Goal: Information Seeking & Learning: Learn about a topic

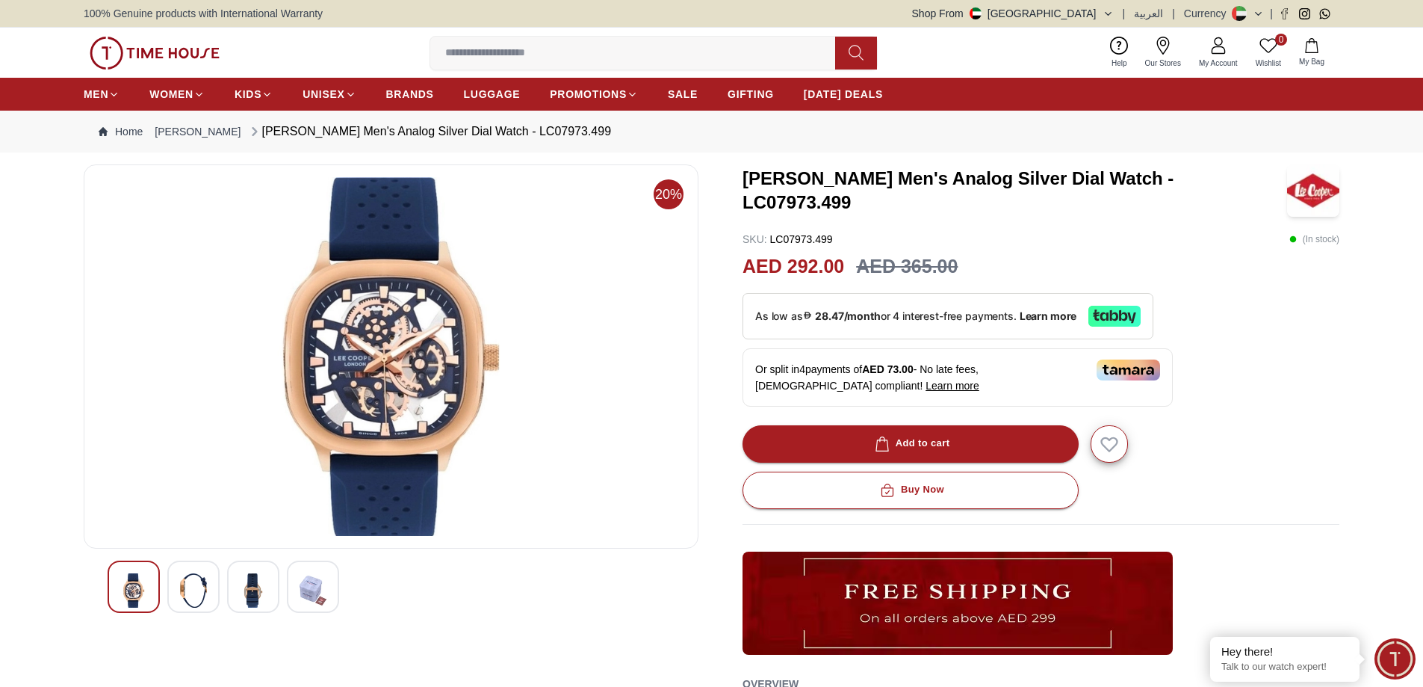
click at [204, 583] on img at bounding box center [193, 590] width 27 height 34
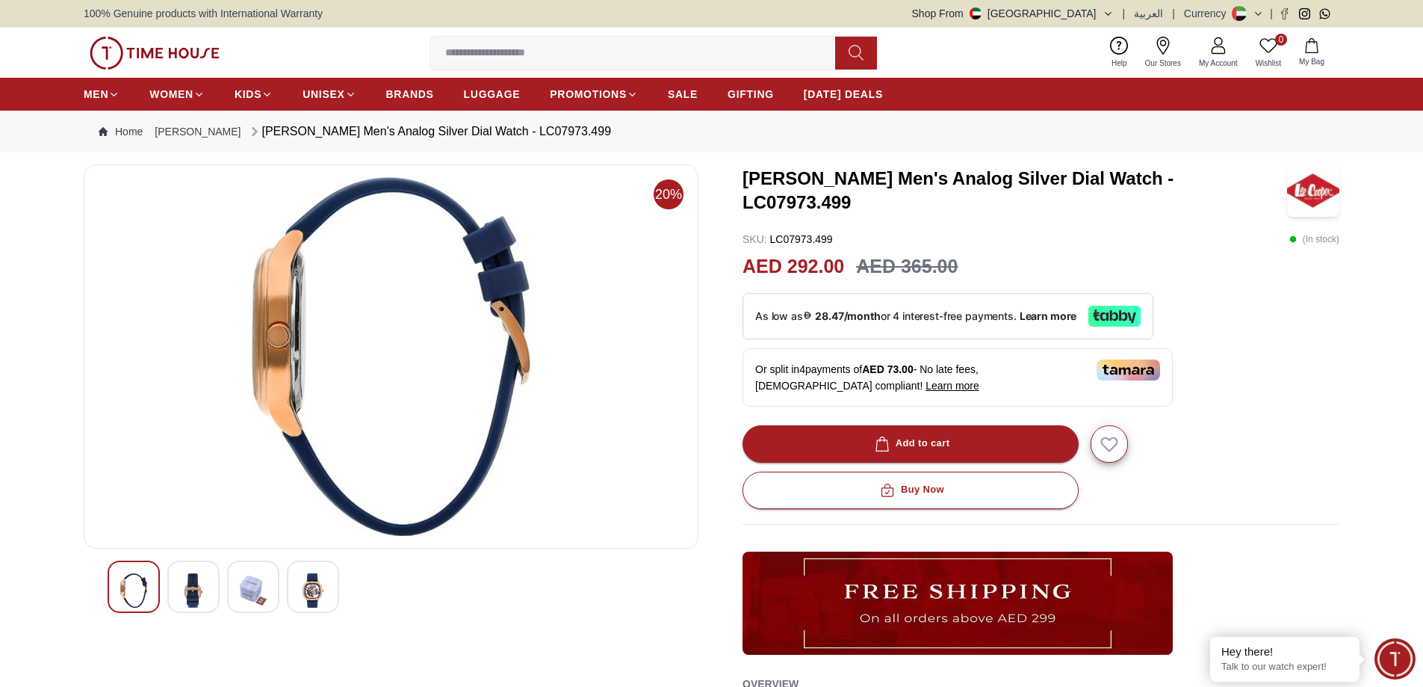
click at [245, 586] on img at bounding box center [253, 590] width 27 height 34
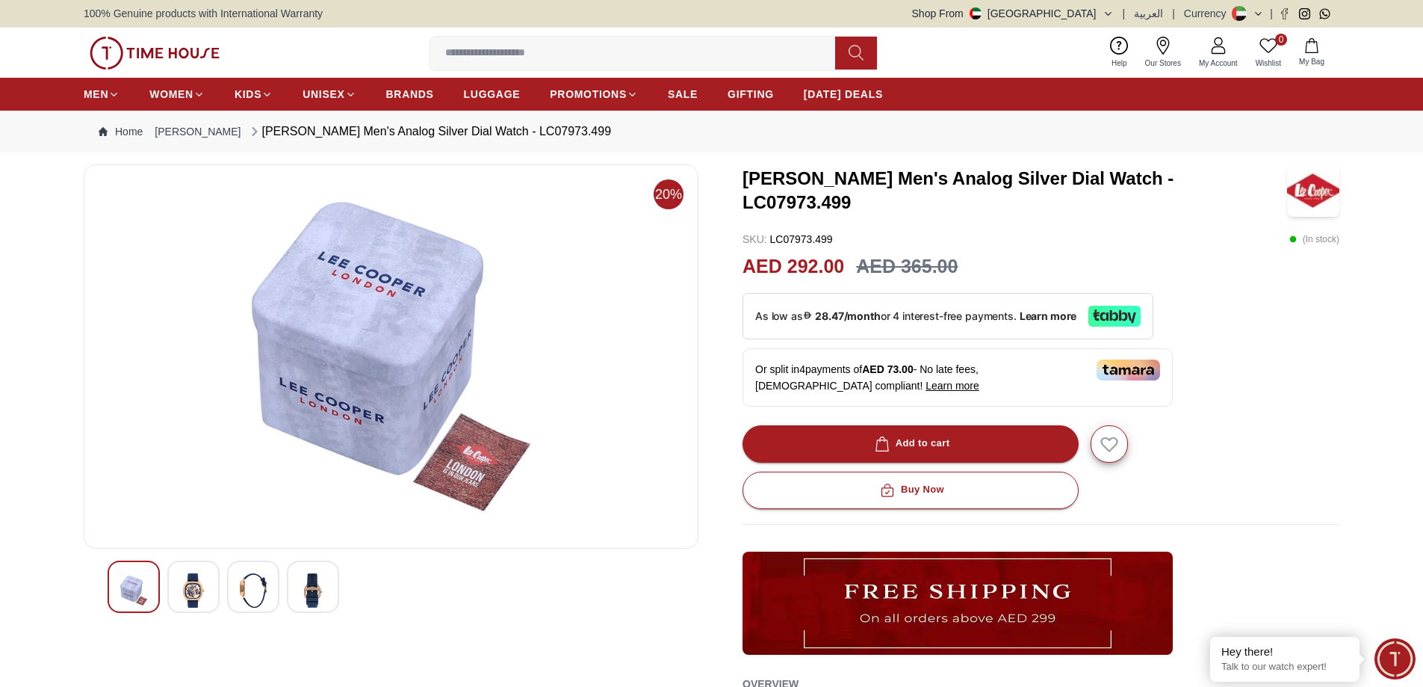
click at [307, 589] on img at bounding box center [313, 590] width 27 height 34
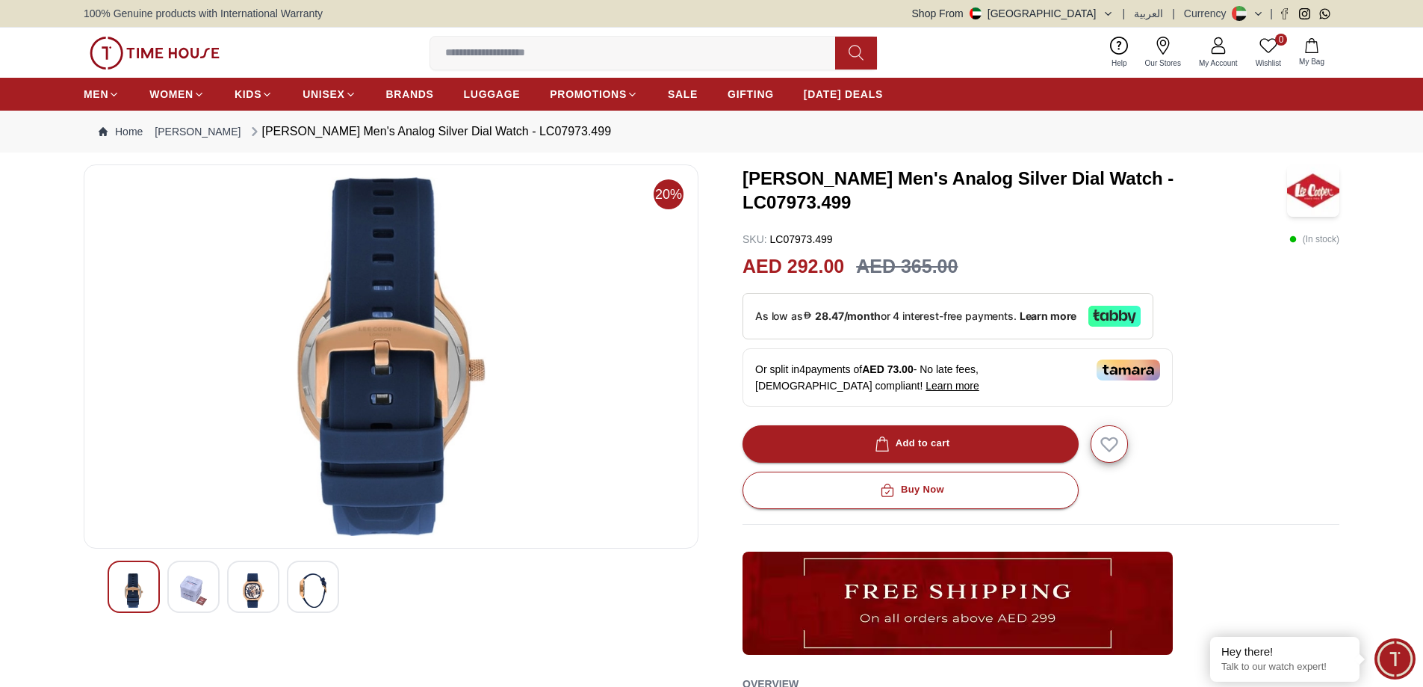
click at [207, 598] on div at bounding box center [193, 586] width 52 height 52
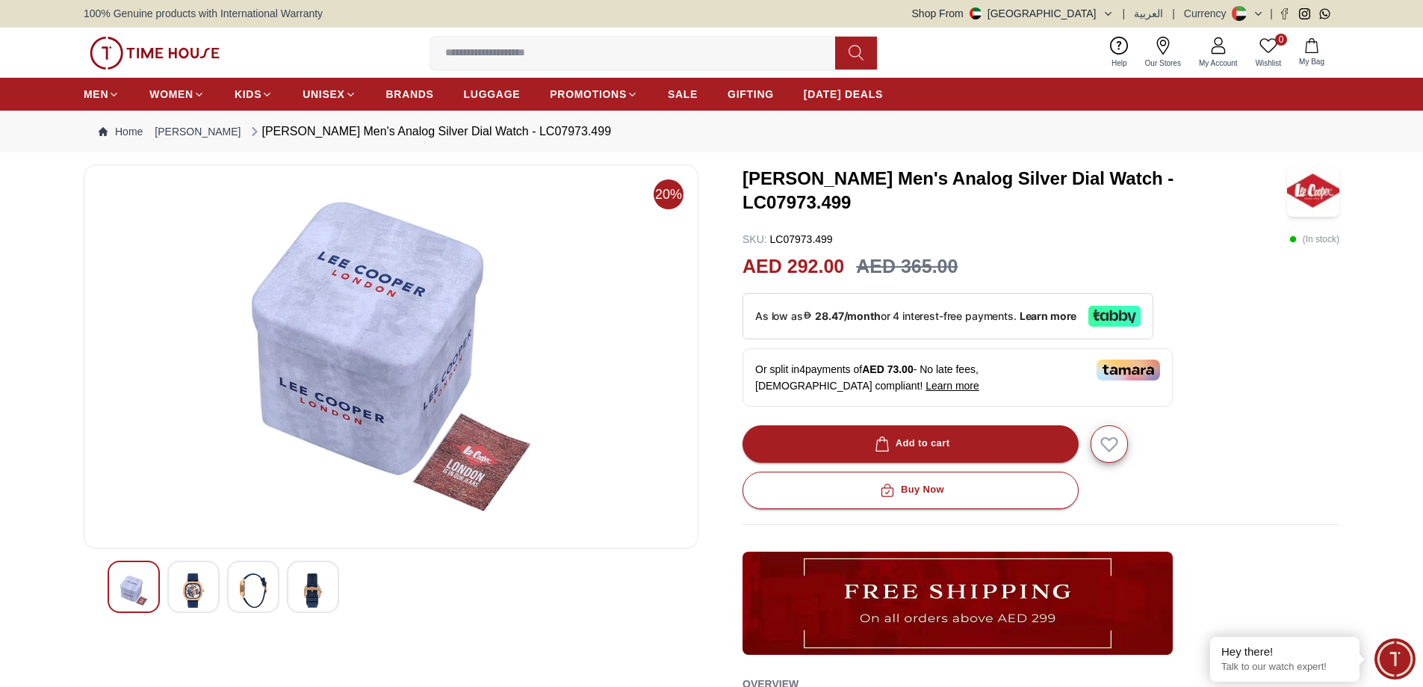
click at [205, 596] on img at bounding box center [193, 590] width 27 height 34
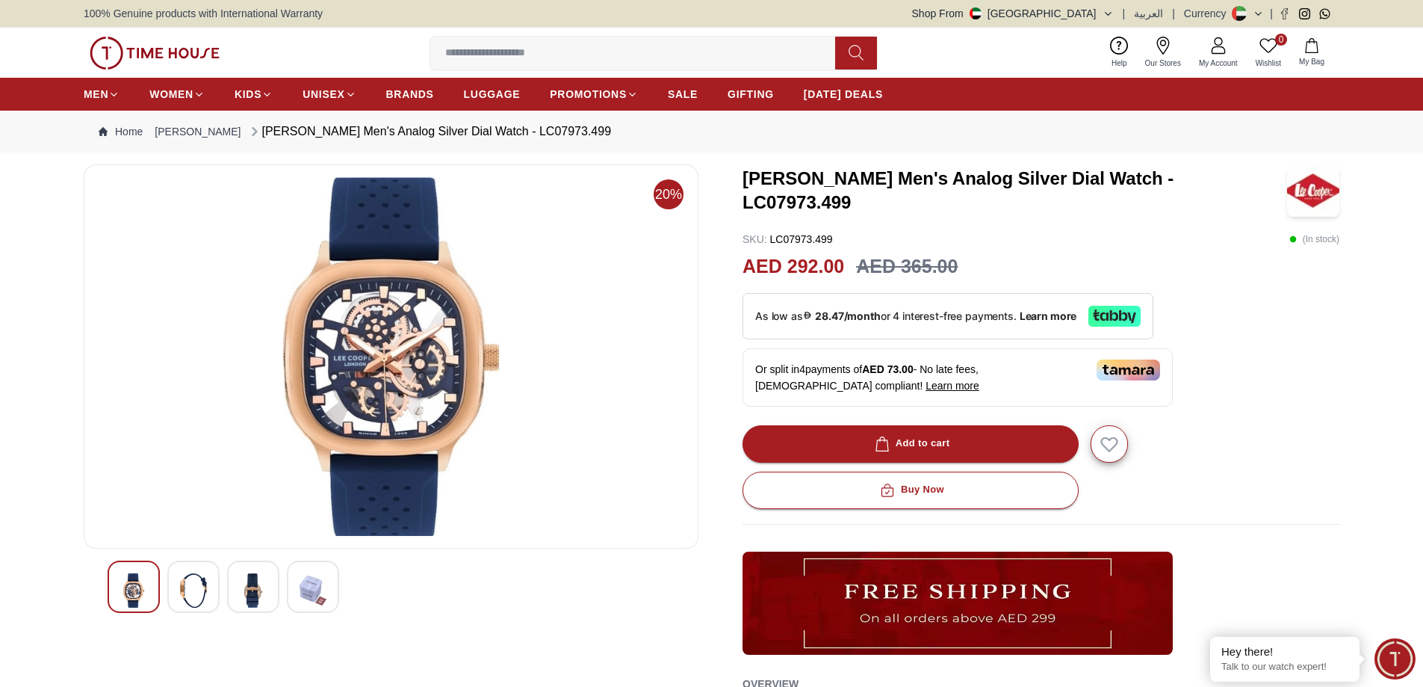
click at [205, 596] on img at bounding box center [193, 590] width 27 height 34
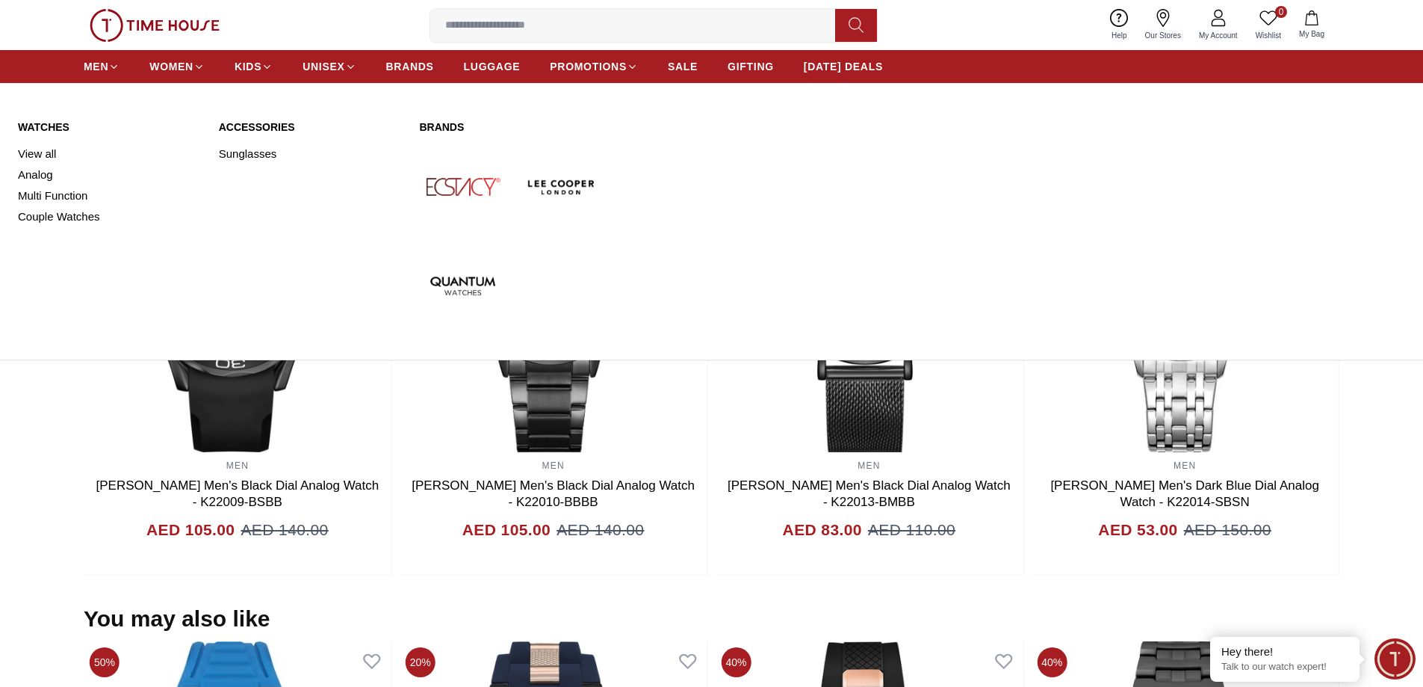
scroll to position [830, 0]
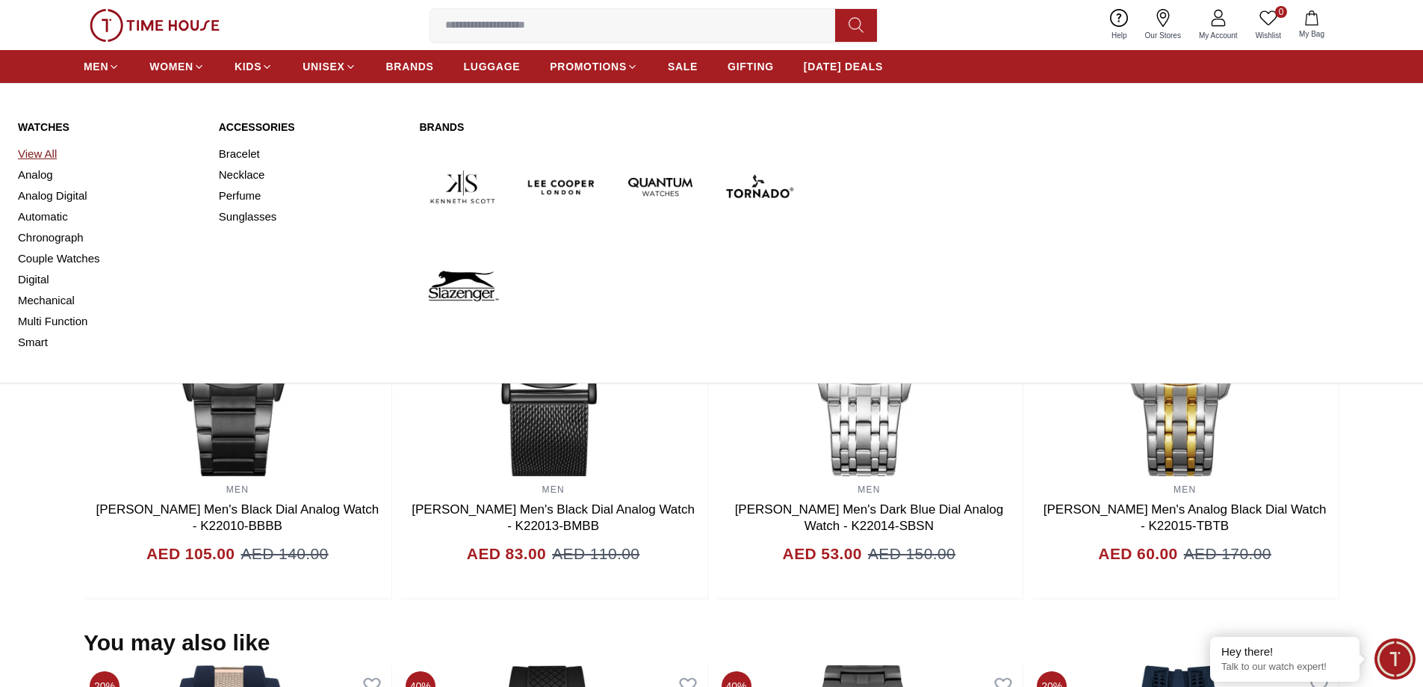
click at [40, 157] on link "View All" at bounding box center [109, 153] width 183 height 21
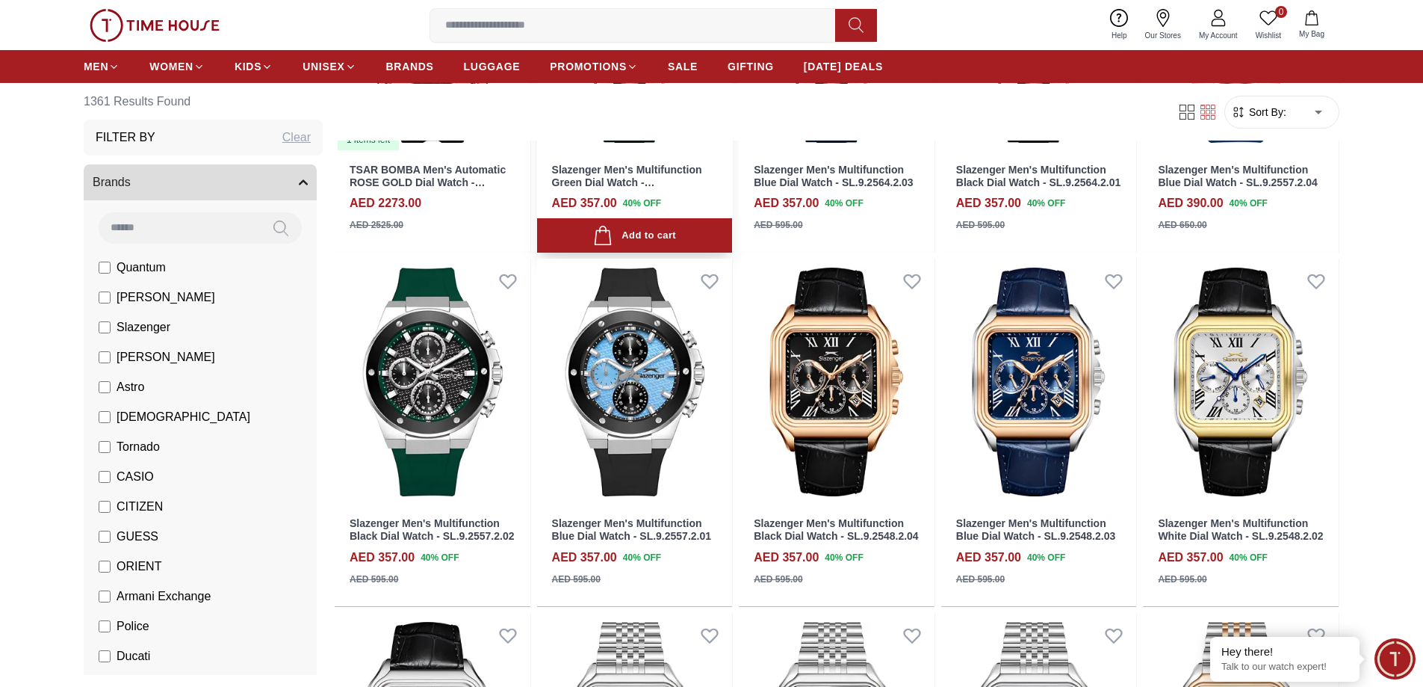
scroll to position [374, 0]
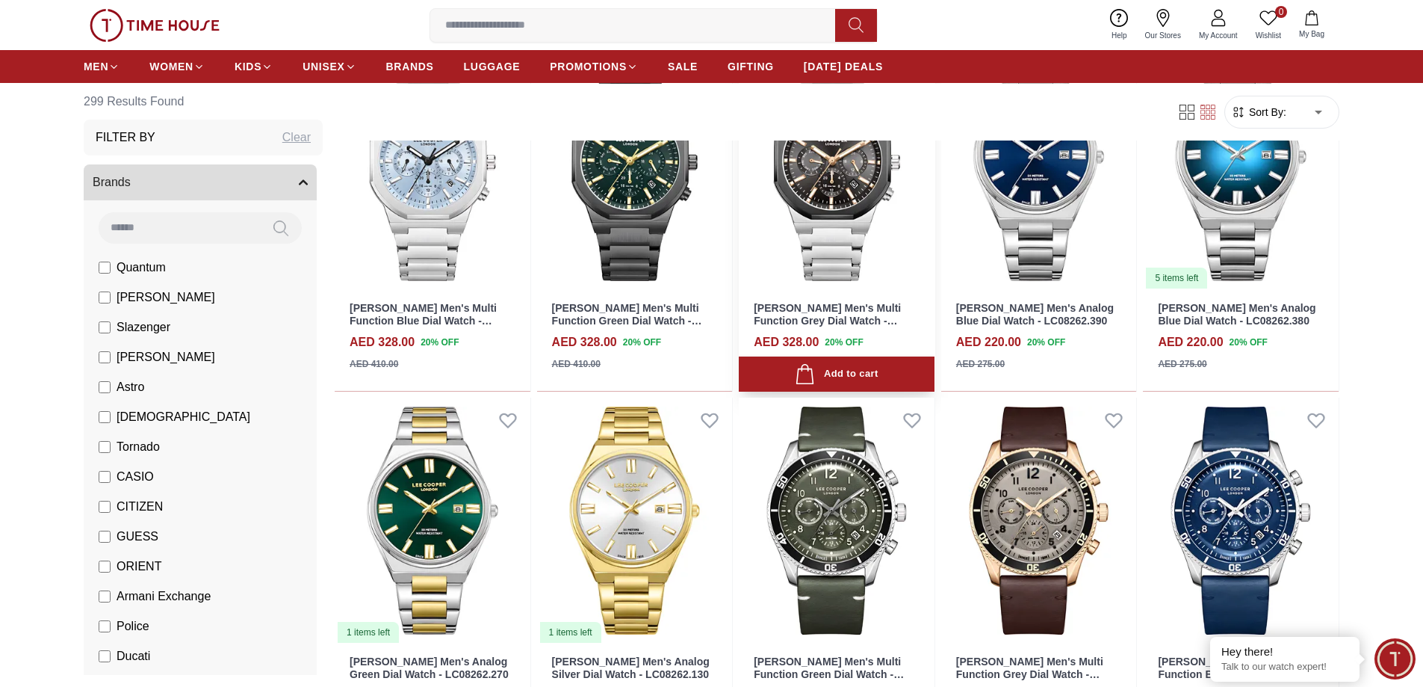
scroll to position [822, 0]
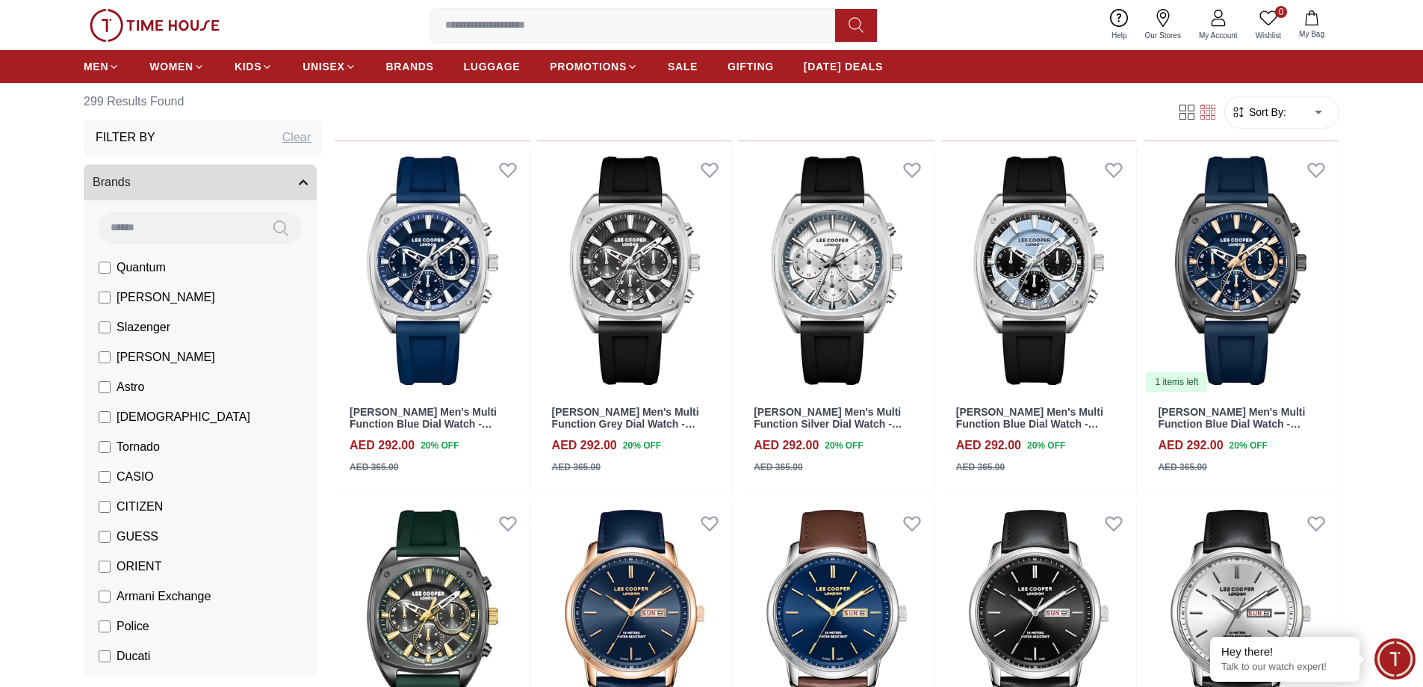
scroll to position [2241, 0]
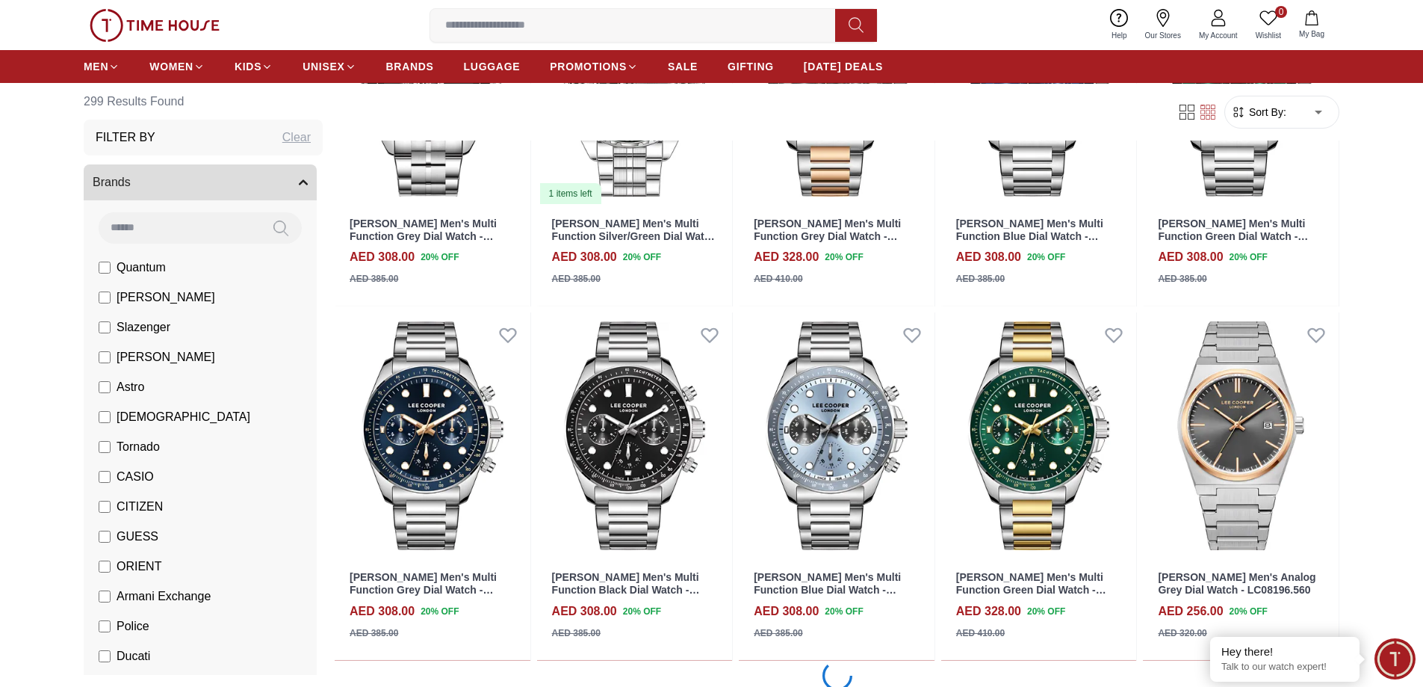
scroll to position [4034, 0]
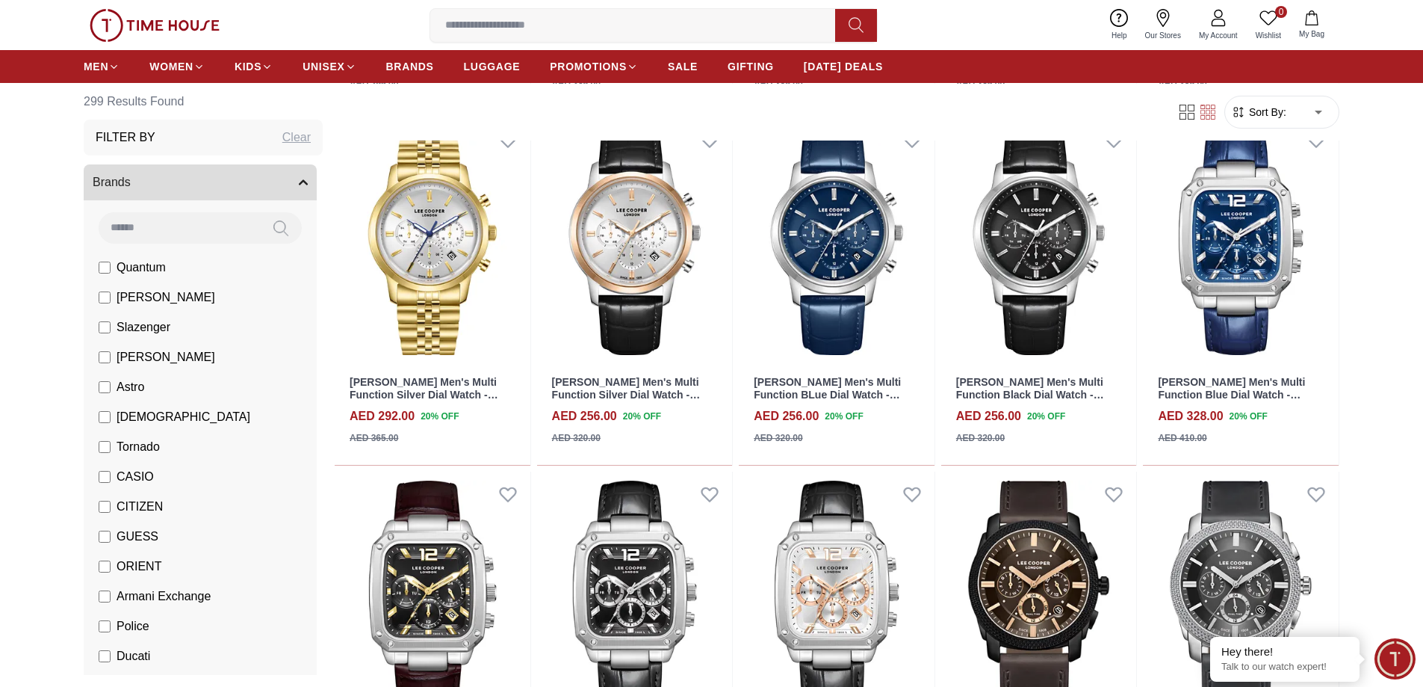
scroll to position [5123, 0]
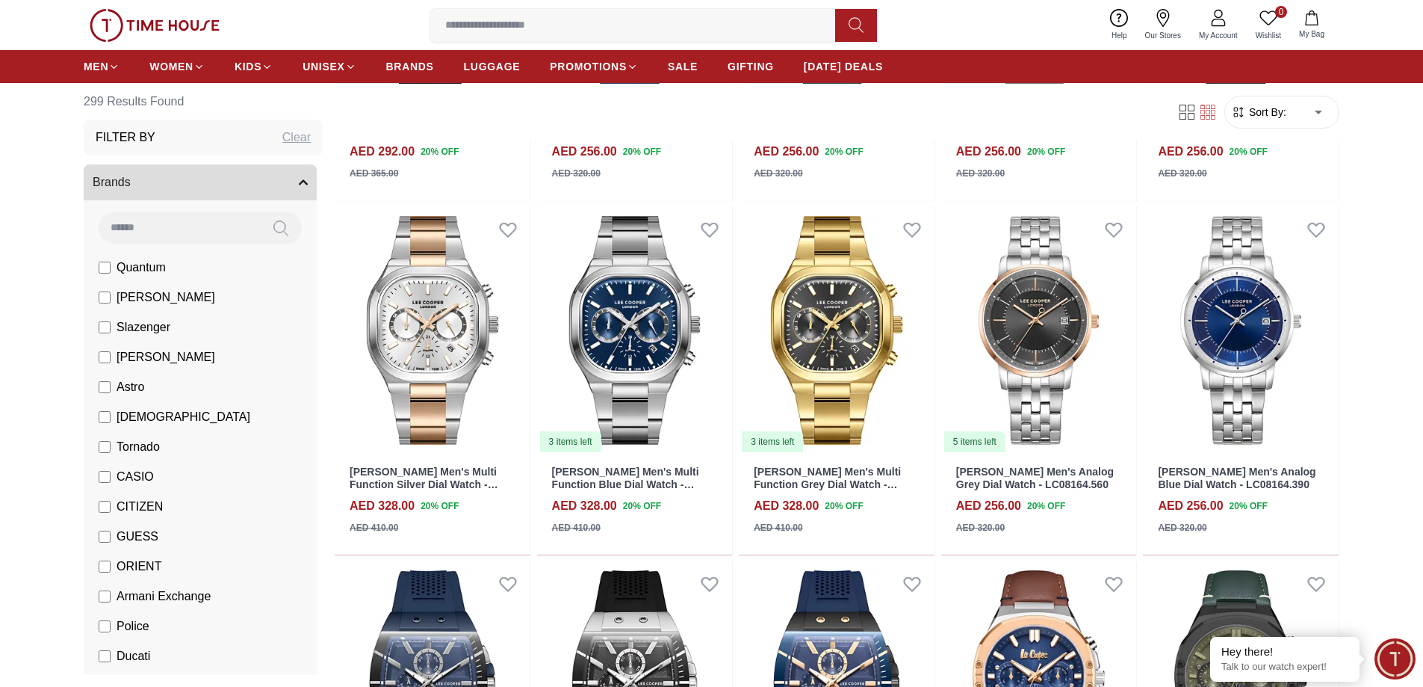
scroll to position [6419, 0]
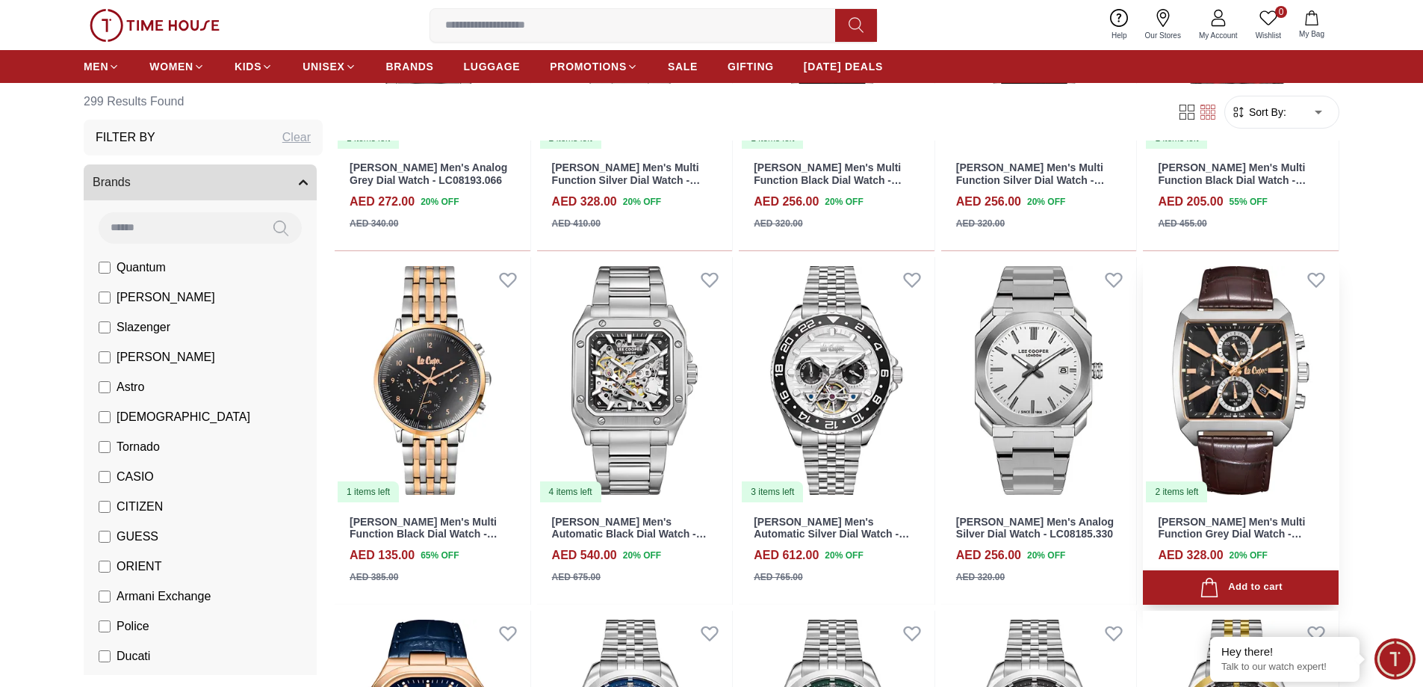
scroll to position [7881, 0]
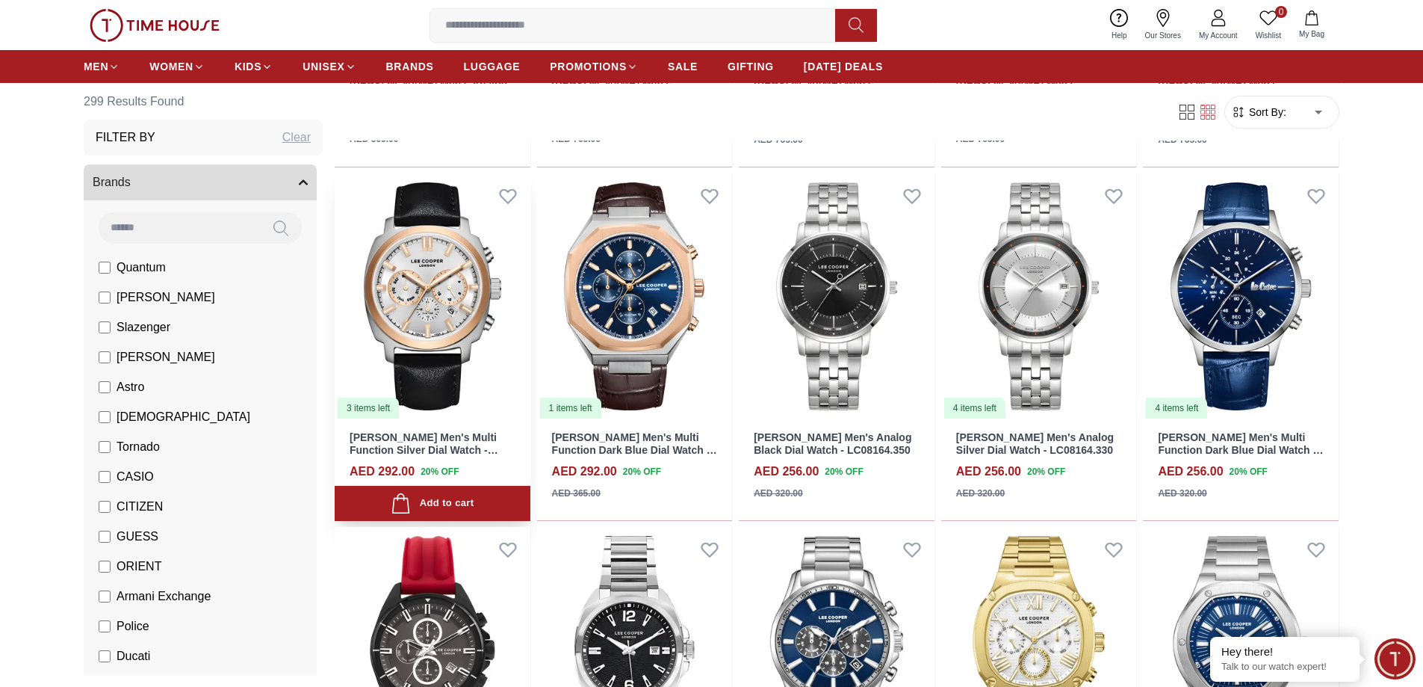
scroll to position [8586, 0]
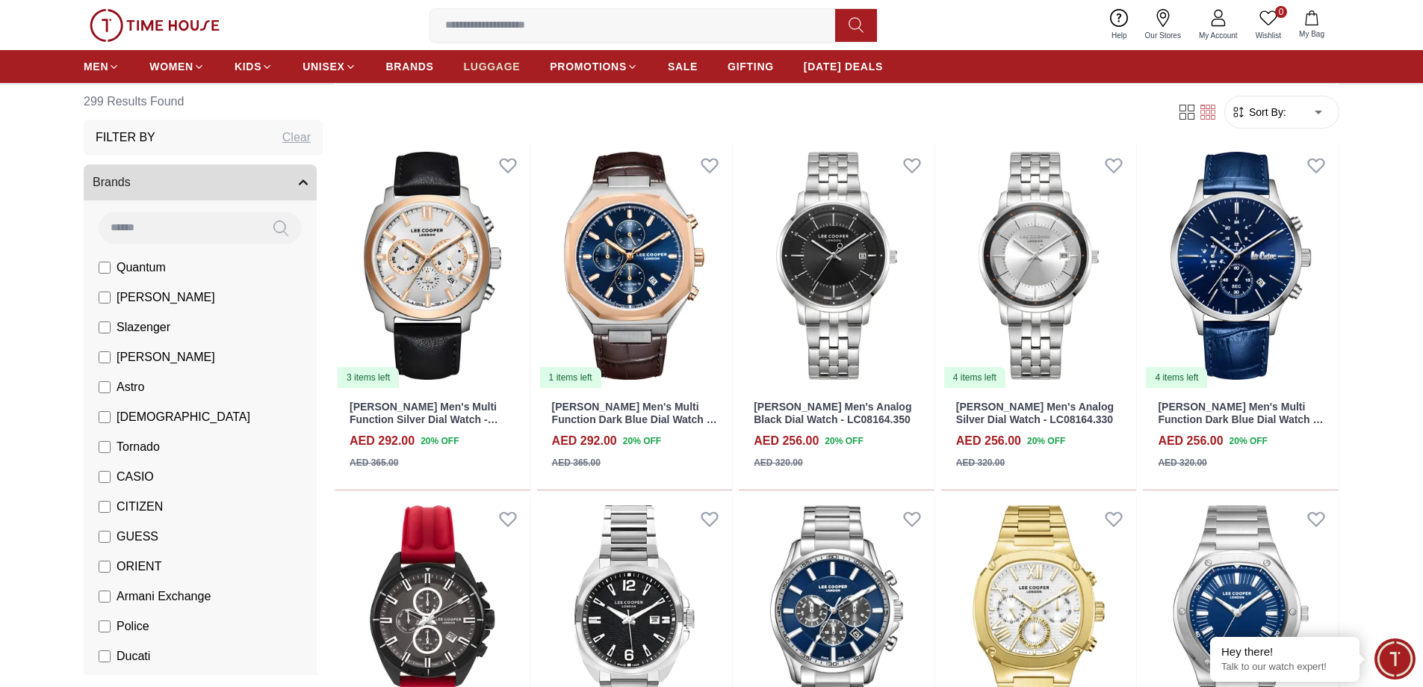
click at [495, 69] on span "LUGGAGE" at bounding box center [492, 66] width 57 height 15
